Goal: Communication & Community: Answer question/provide support

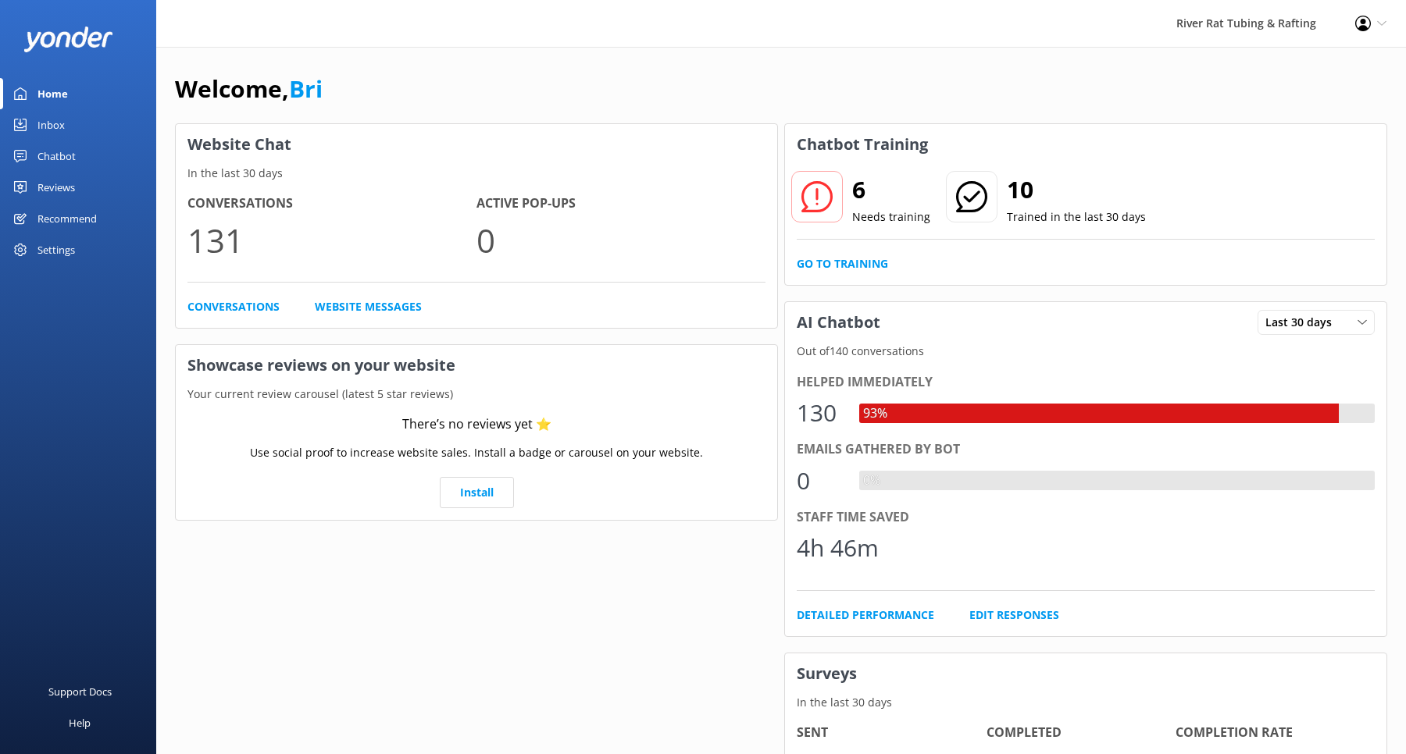
click at [46, 126] on div "Inbox" at bounding box center [50, 124] width 27 height 31
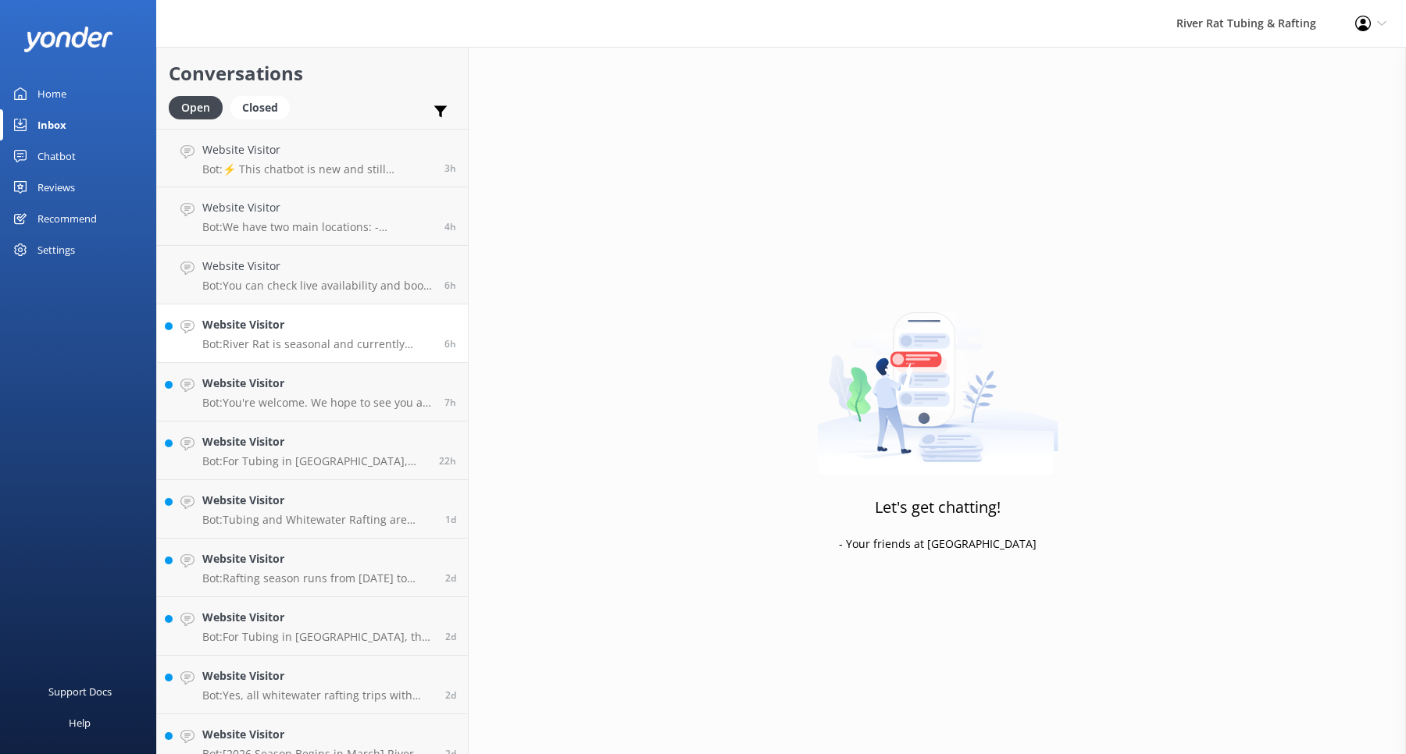
click at [301, 342] on p "Bot: River Rat is seasonal and currently closed for 2025." at bounding box center [317, 344] width 230 height 14
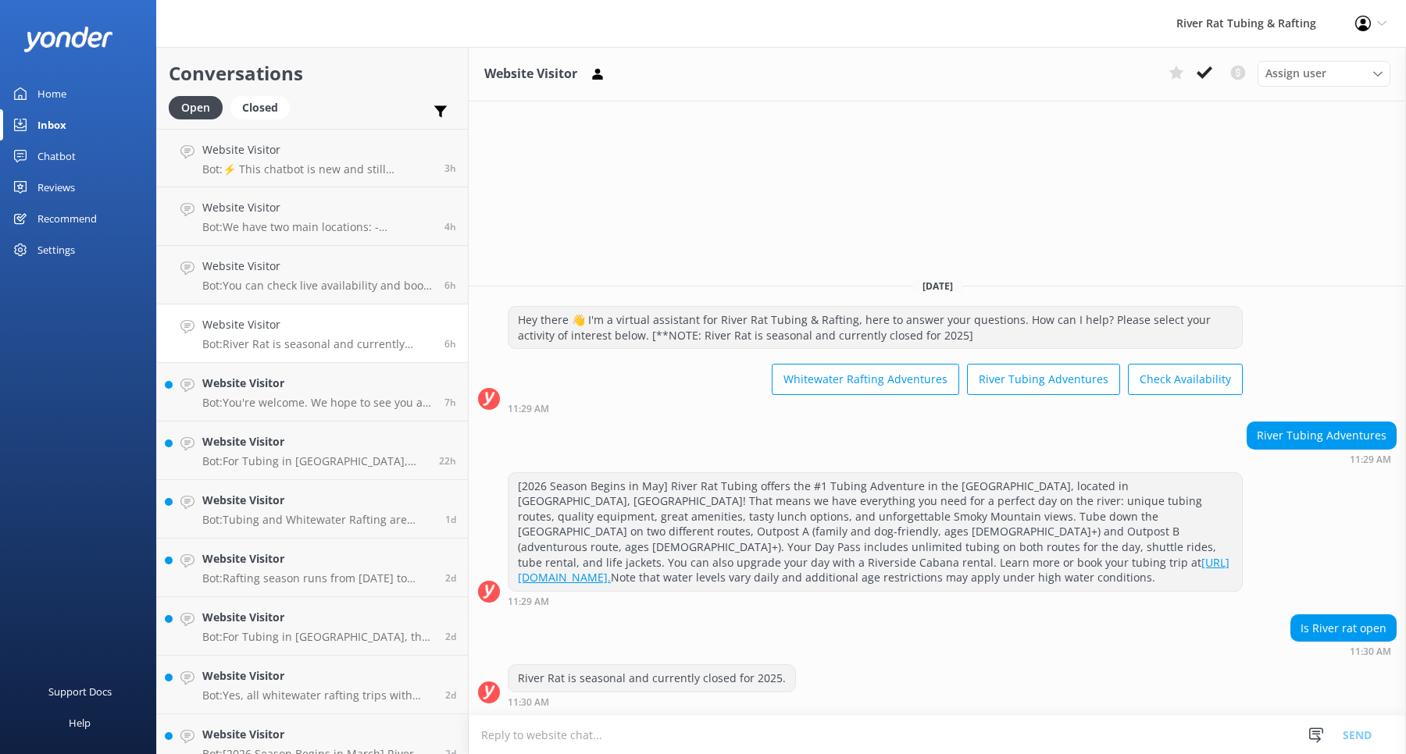
click at [325, 358] on link "Website Visitor Bot: River Rat is seasonal and currently closed for 2025. 6h" at bounding box center [312, 334] width 311 height 59
click at [323, 393] on div "Website Visitor Bot: You're welcome. We hope to see you at River Rat Rubing & R…" at bounding box center [317, 392] width 230 height 34
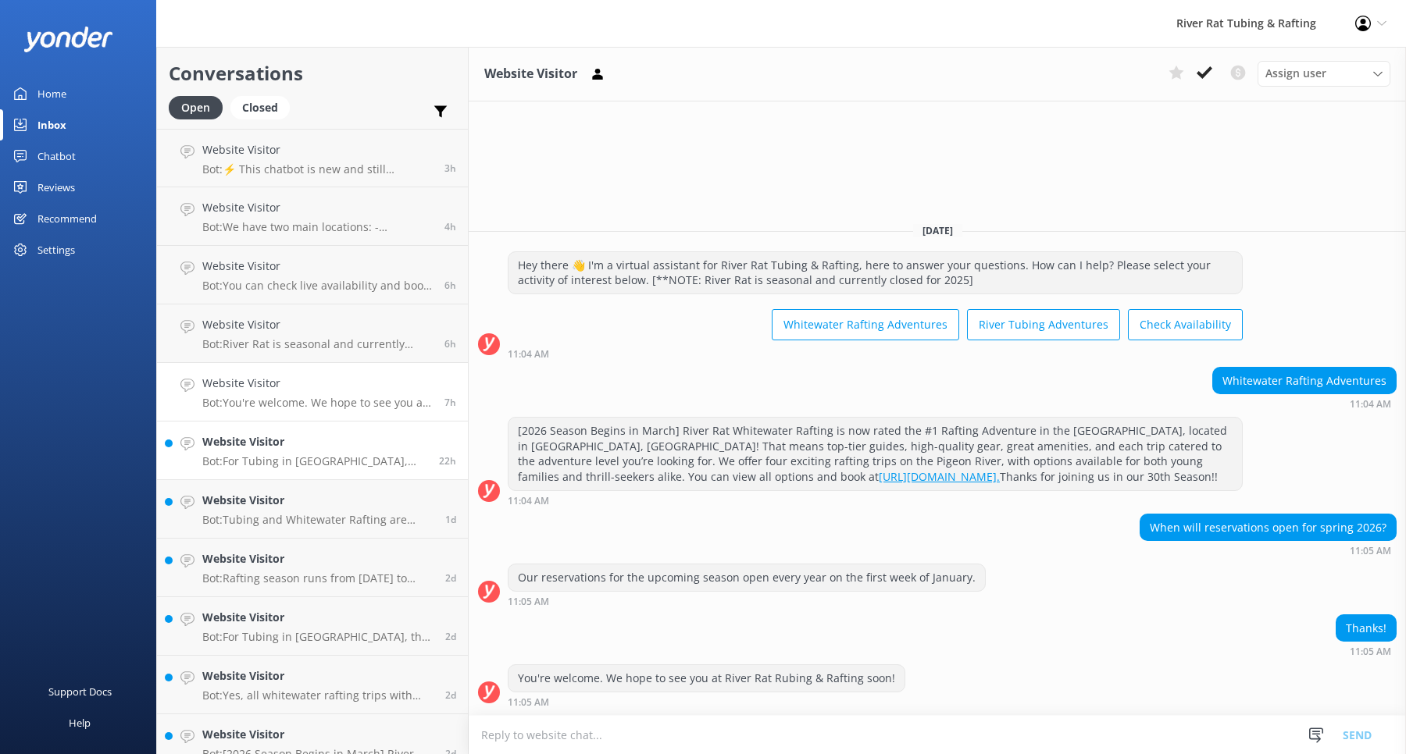
click at [355, 448] on h4 "Website Visitor" at bounding box center [314, 441] width 225 height 17
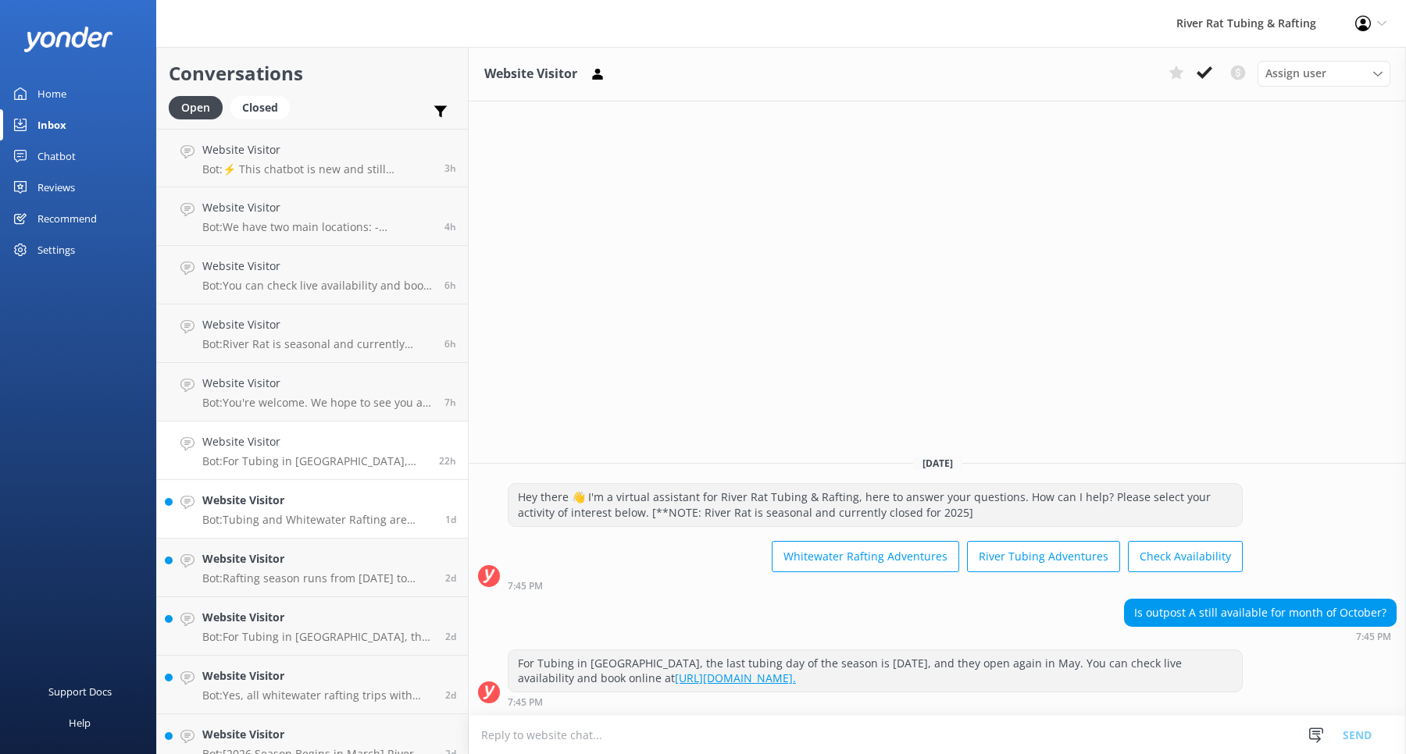
click at [317, 502] on h4 "Website Visitor" at bounding box center [317, 500] width 231 height 17
